Goal: Task Accomplishment & Management: Manage account settings

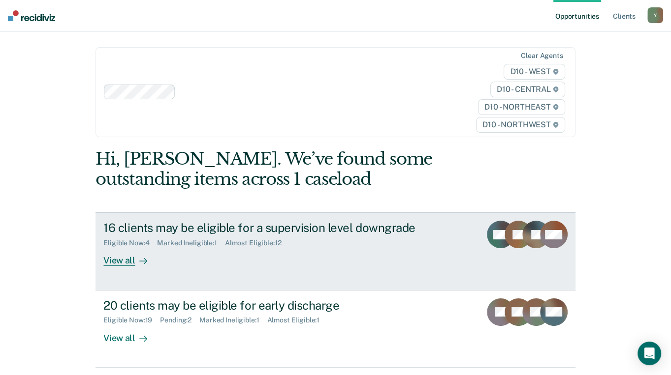
click at [117, 247] on div "View all" at bounding box center [130, 256] width 55 height 19
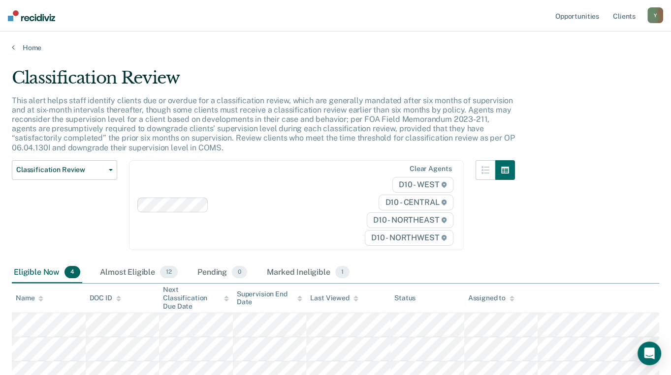
scroll to position [104, 0]
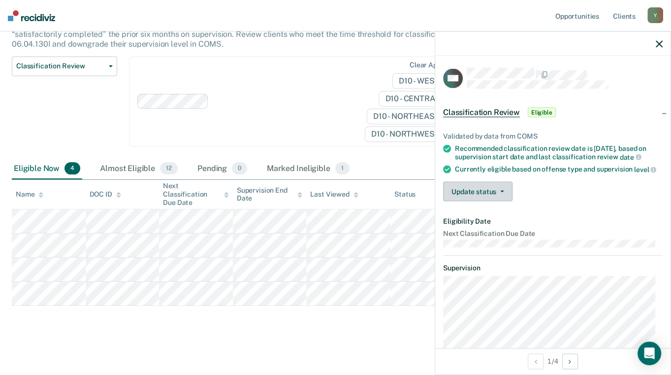
click at [486, 201] on button "Update status" at bounding box center [477, 192] width 69 height 20
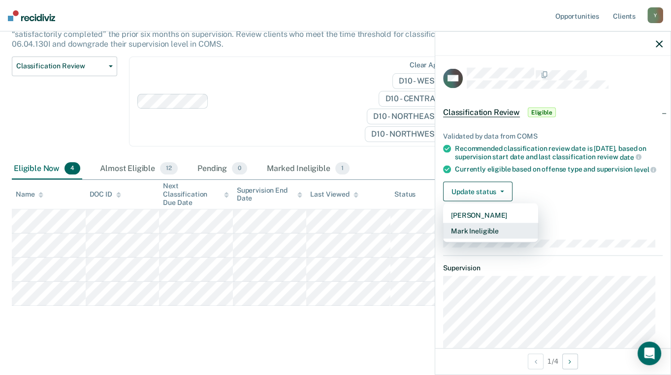
click at [478, 235] on button "Mark Ineligible" at bounding box center [490, 231] width 95 height 16
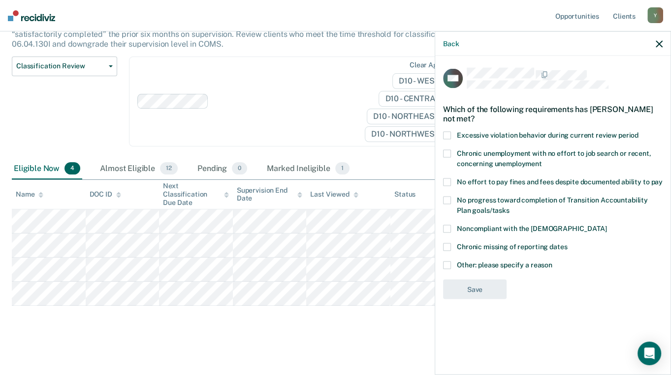
click at [450, 265] on label "Other: please specify a reason" at bounding box center [552, 266] width 219 height 10
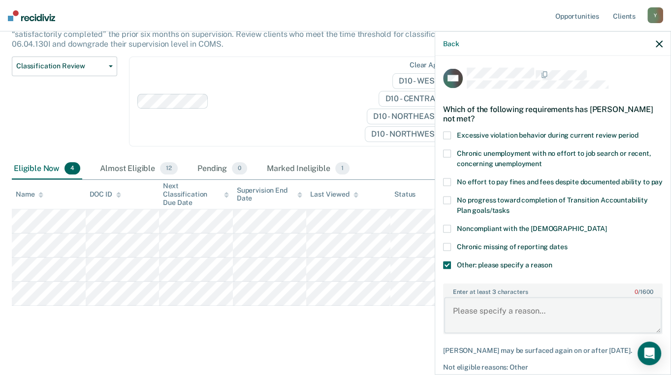
click at [522, 318] on textarea "Enter at least 3 characters 0 / 1600" at bounding box center [552, 315] width 217 height 36
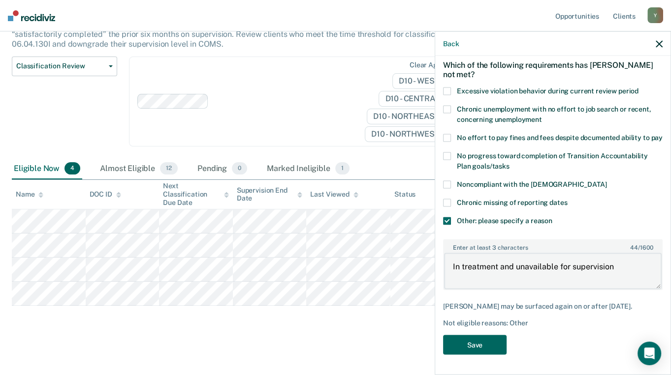
type textarea "In treatment and unavailable for supervision"
click at [487, 345] on button "Save" at bounding box center [474, 345] width 63 height 20
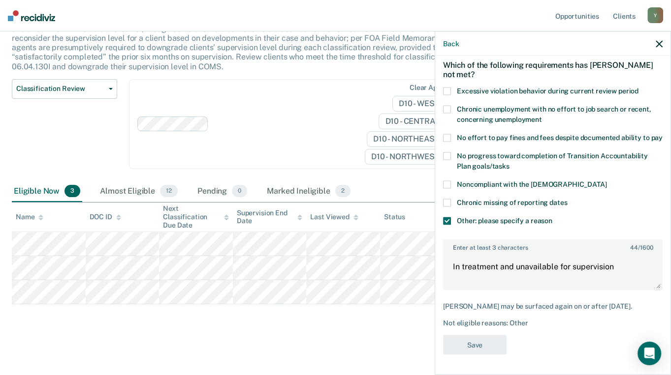
scroll to position [80, 0]
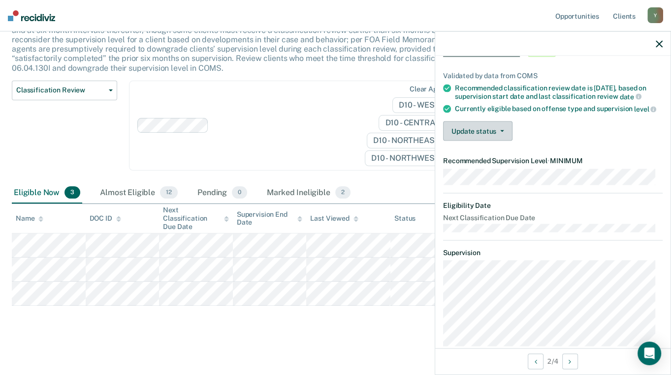
click at [489, 137] on button "Update status" at bounding box center [477, 131] width 69 height 20
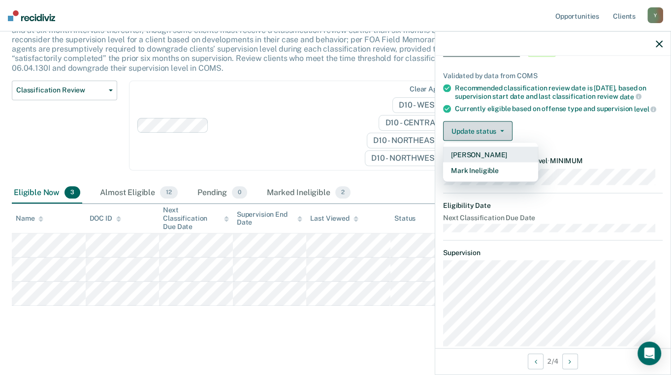
scroll to position [0, 0]
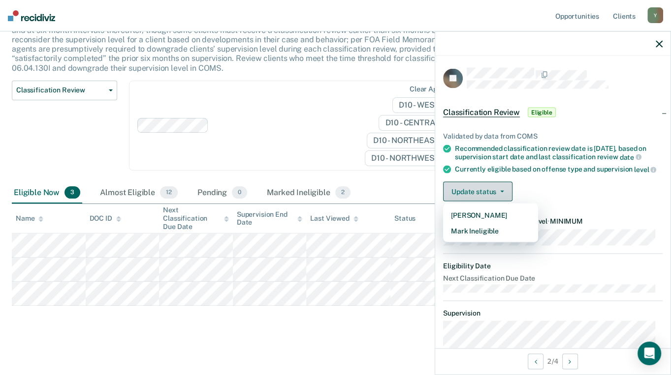
click at [482, 194] on button "Update status" at bounding box center [477, 192] width 69 height 20
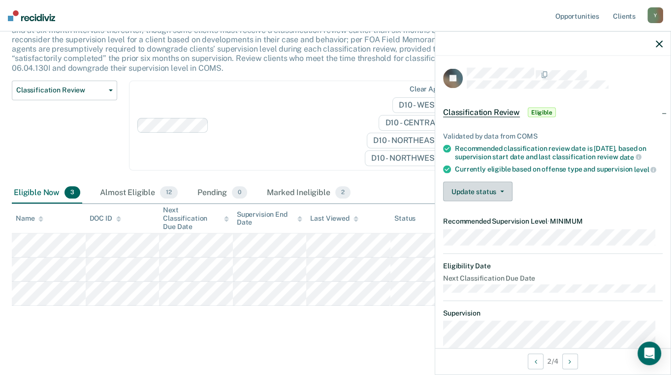
click at [482, 194] on button "Update status" at bounding box center [477, 192] width 69 height 20
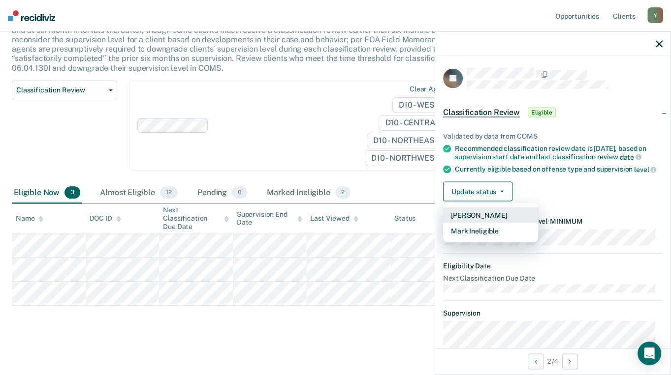
click at [479, 217] on button "[PERSON_NAME]" at bounding box center [490, 215] width 95 height 16
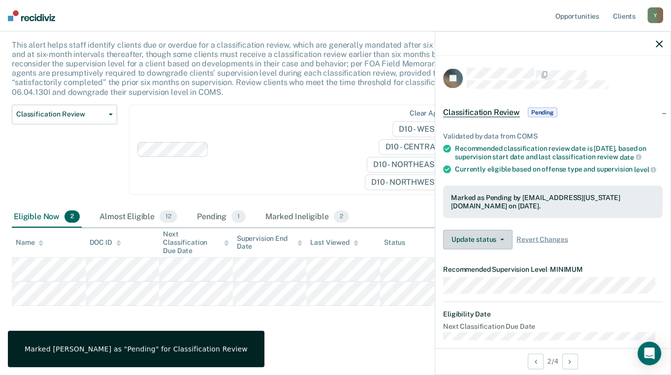
click at [496, 243] on button "Update status" at bounding box center [477, 240] width 69 height 20
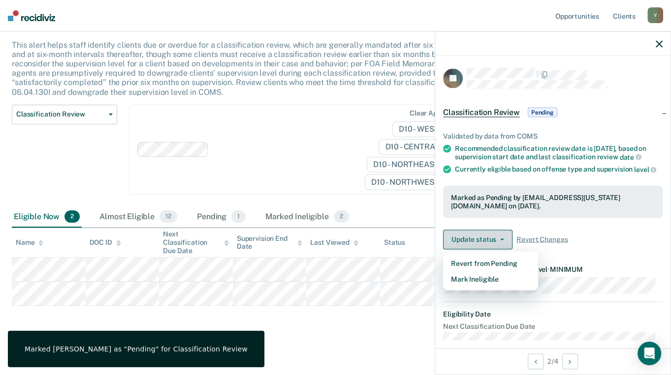
click at [496, 243] on button "Update status" at bounding box center [477, 240] width 69 height 20
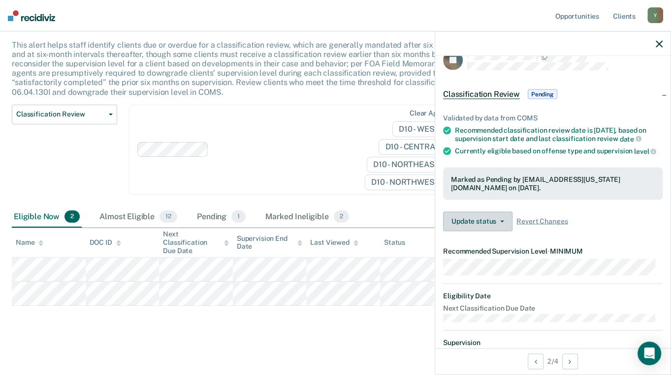
scroll to position [0, 0]
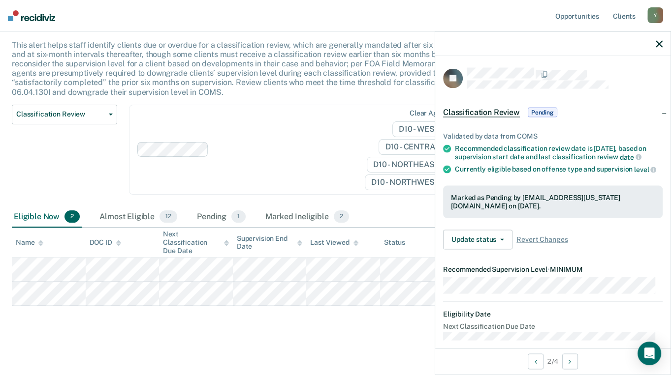
click at [547, 109] on span "Pending" at bounding box center [542, 113] width 30 height 10
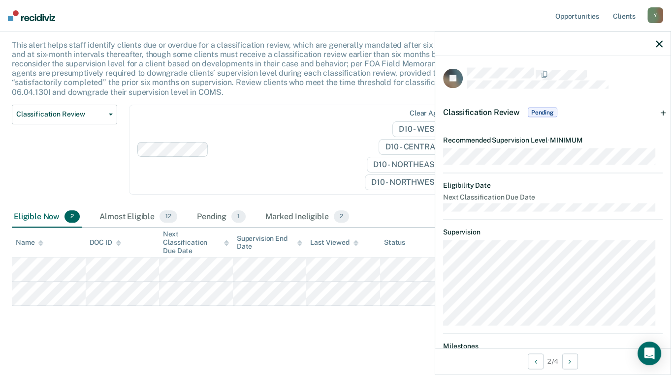
click at [547, 109] on span "Pending" at bounding box center [542, 113] width 30 height 10
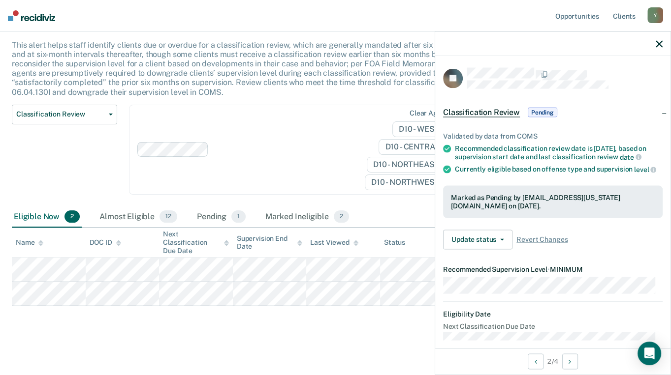
click at [547, 109] on span "Pending" at bounding box center [542, 113] width 30 height 10
